Goal: Information Seeking & Learning: Check status

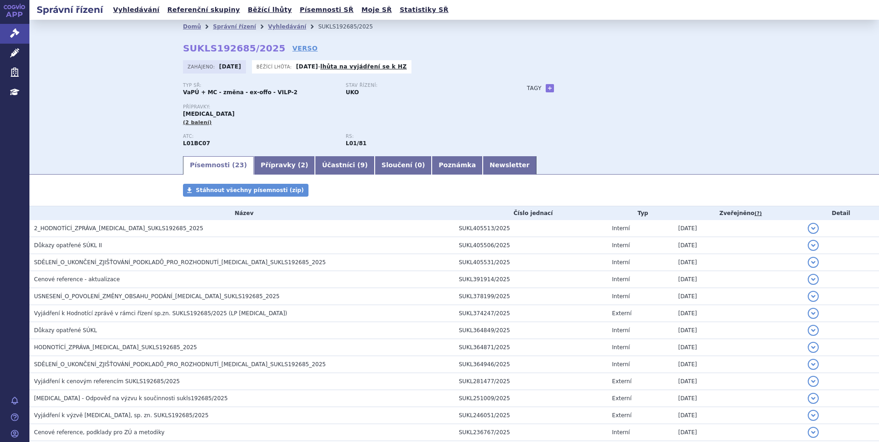
click at [626, 91] on div "Tagy + Přidat" at bounding box center [617, 88] width 217 height 11
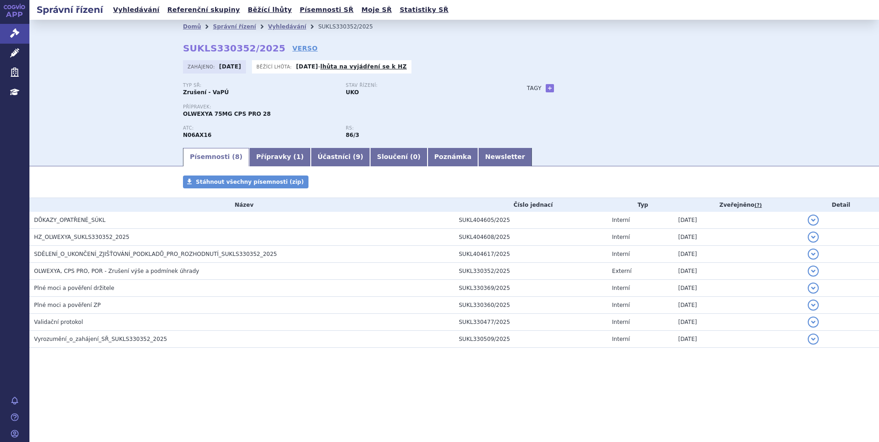
click at [475, 84] on p "Stav řízení:" at bounding box center [423, 86] width 154 height 6
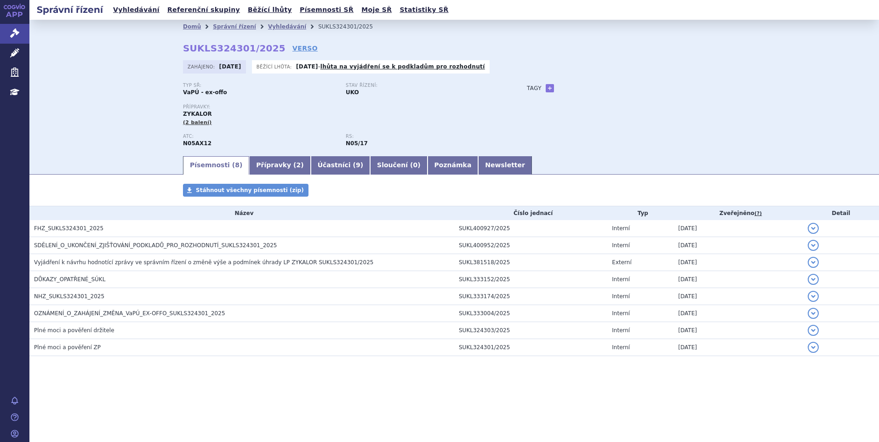
click at [674, 76] on div "Zahájeno: 05.09.2025 Běžící lhůta: 20.10.2025 - lhůta na vyjádření se k podklad…" at bounding box center [454, 69] width 543 height 18
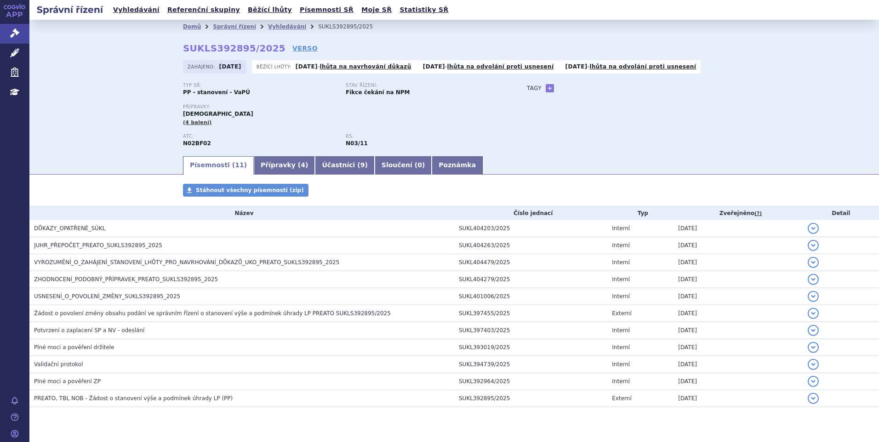
click at [592, 139] on div "Typ SŘ: PP - stanovení - VaPÚ Stav řízení: Fikce čekání na NPM Přípravky: PREAT…" at bounding box center [454, 119] width 543 height 72
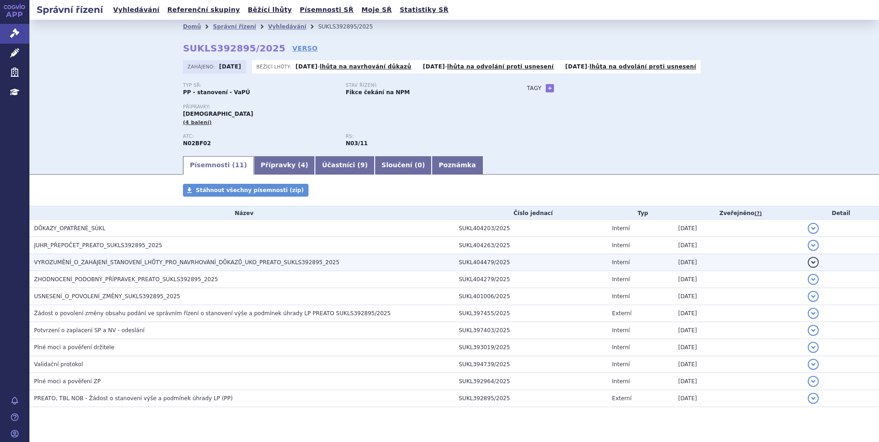
click at [77, 263] on span "VYROZUMĚNÍ_O_ZAHÁJENÍ_STANOVENÍ_LHŮTY_PRO_NAVRHOVÁNÍ_DŮKAZŮ_UKO_PREATO_SUKLS392…" at bounding box center [186, 262] width 305 height 6
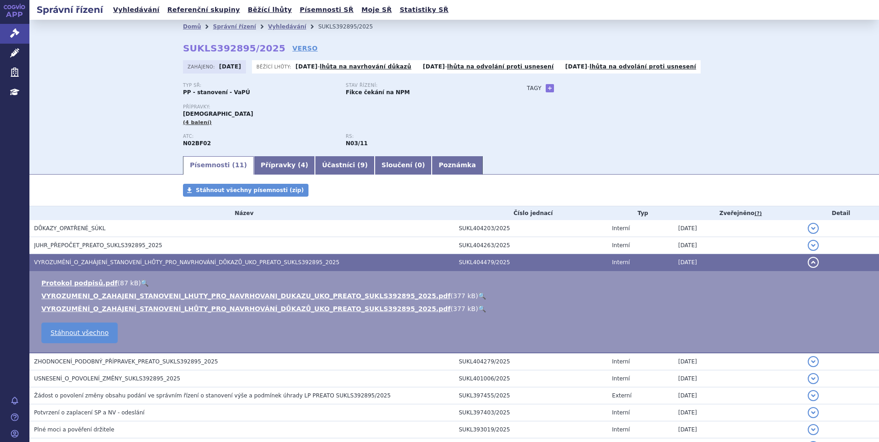
click at [478, 296] on link "🔍" at bounding box center [482, 295] width 8 height 7
click at [808, 261] on button "detail" at bounding box center [813, 262] width 11 height 11
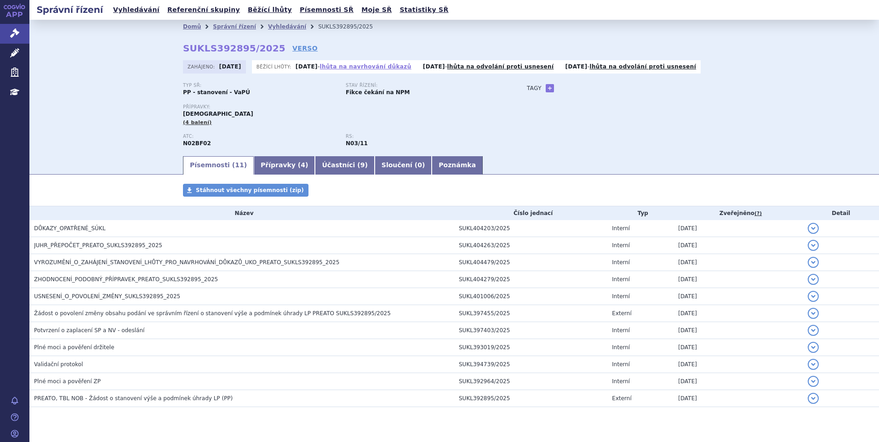
click at [385, 66] on link "lhůta na navrhování důkazů" at bounding box center [365, 66] width 91 height 6
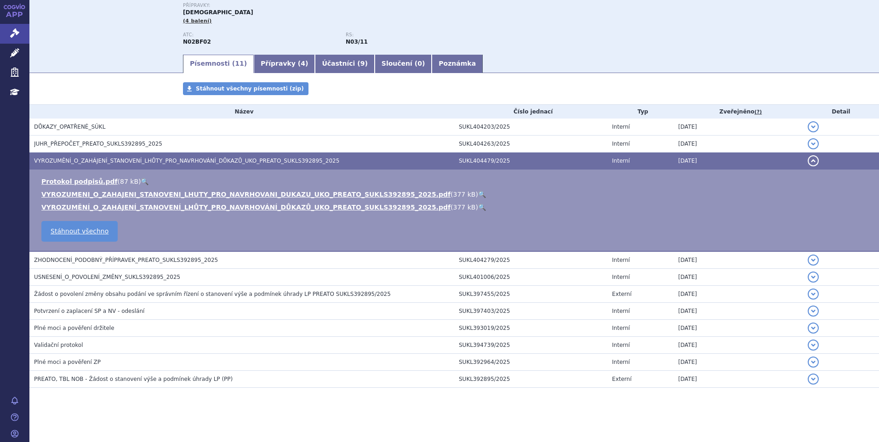
scroll to position [103, 0]
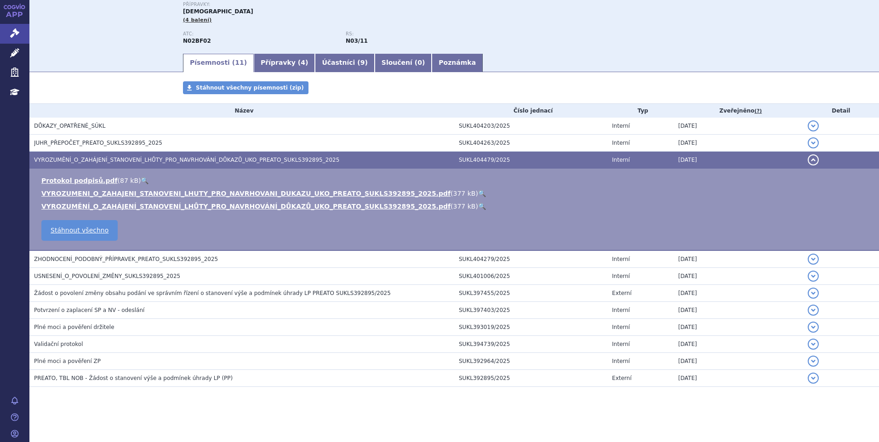
click at [808, 161] on button "detail" at bounding box center [813, 159] width 11 height 11
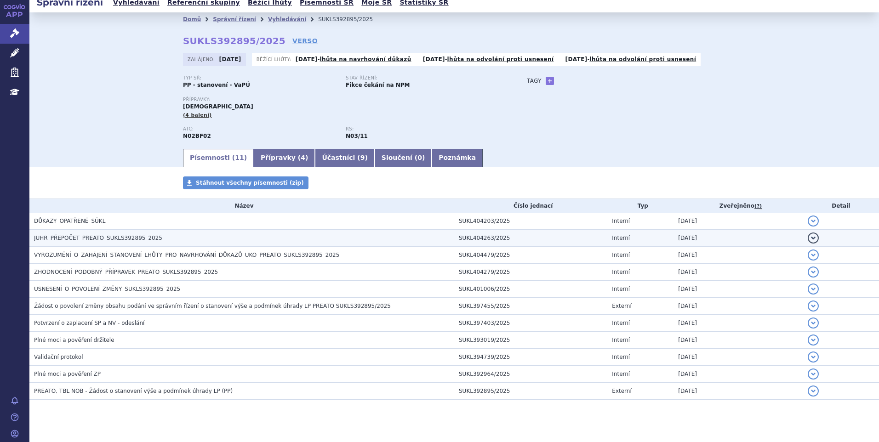
scroll to position [0, 0]
